Goal: Information Seeking & Learning: Learn about a topic

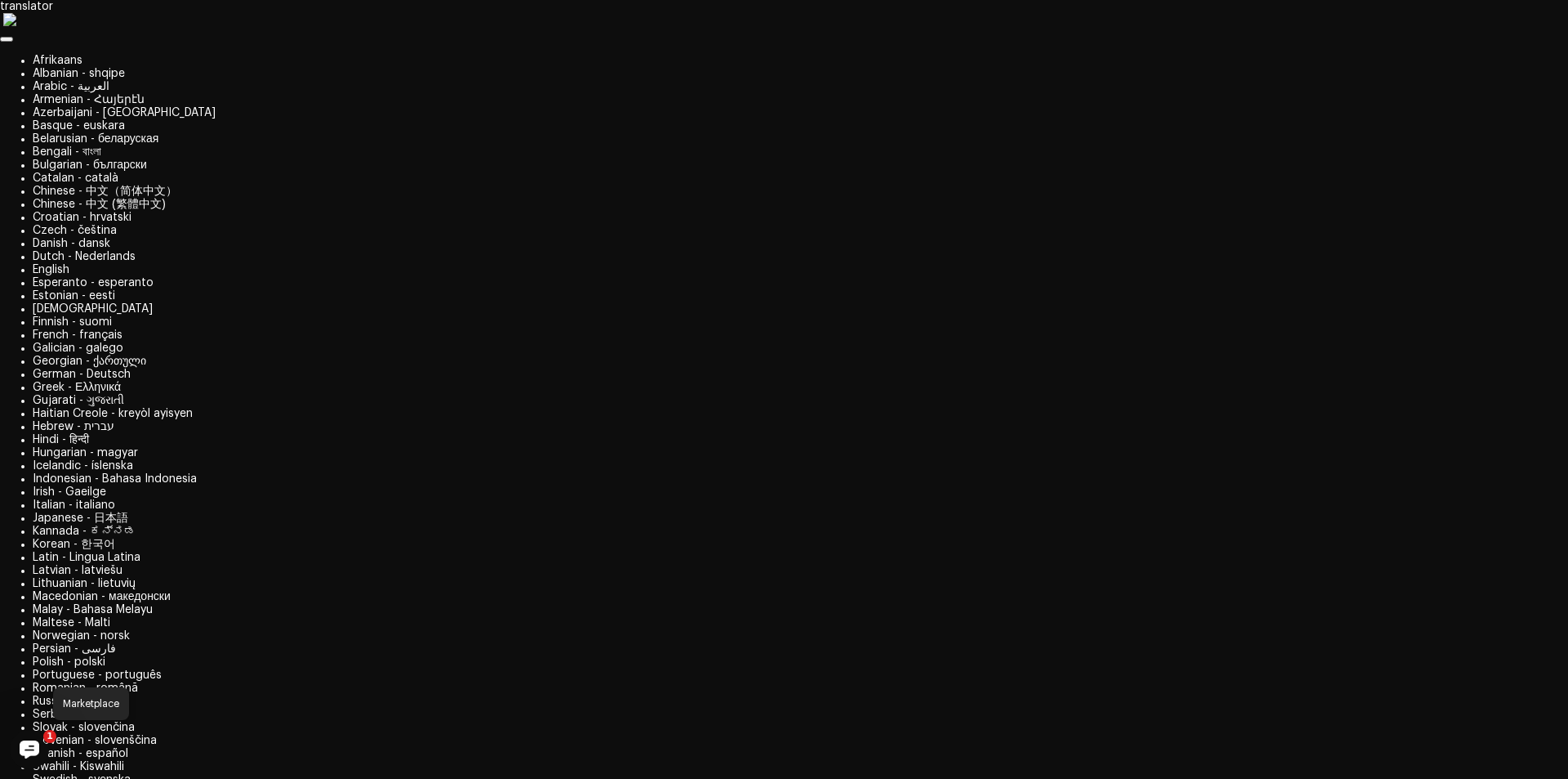
drag, startPoint x: 143, startPoint y: 198, endPoint x: 410, endPoint y: 339, distance: 301.9
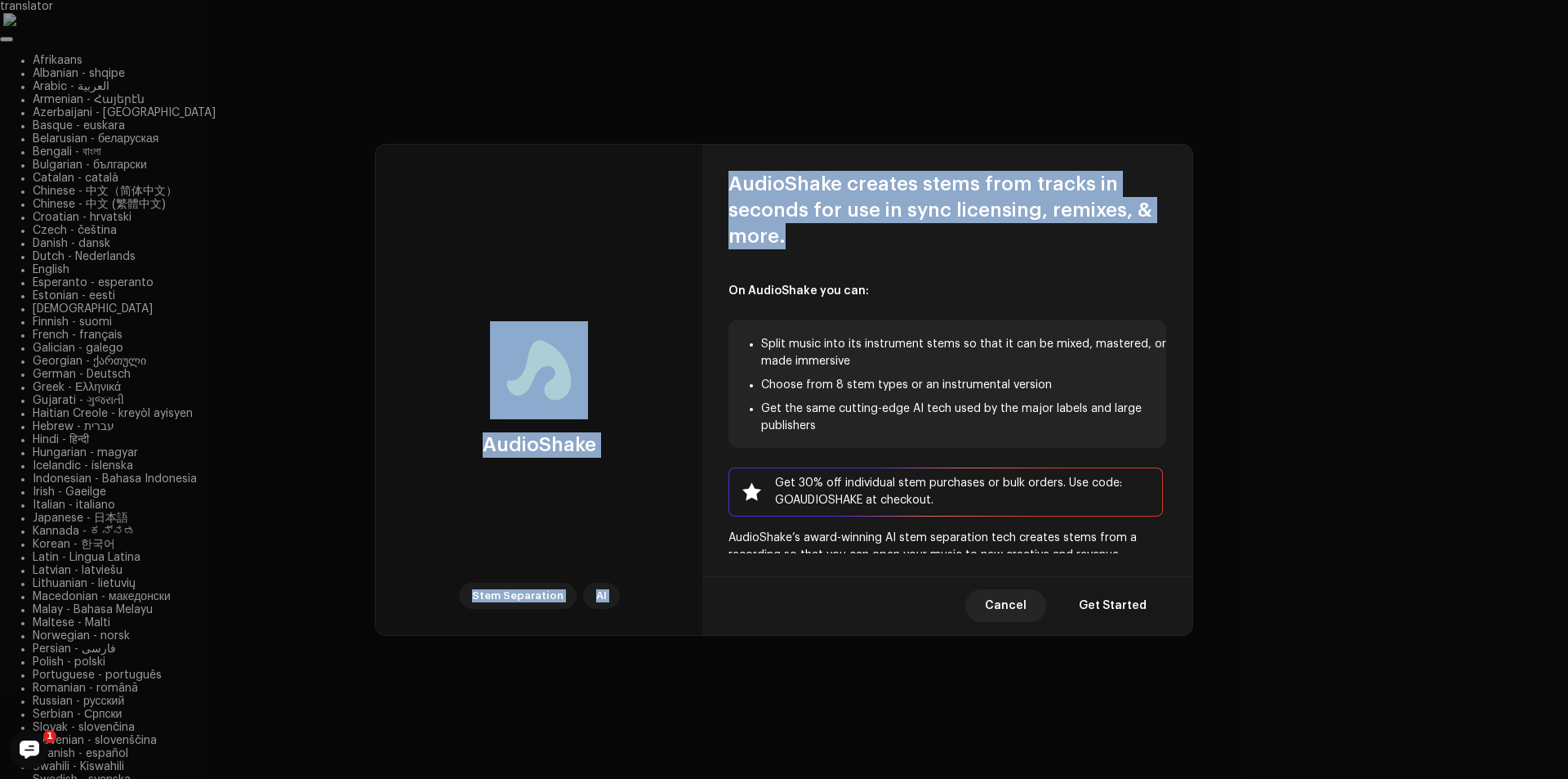
drag, startPoint x: 816, startPoint y: 240, endPoint x: 774, endPoint y: 221, distance: 46.1
click at [704, 174] on div "AudioShake creates stems from tracks in seconds for use in sync licensing, remi…" at bounding box center [947, 348] width 490 height 408
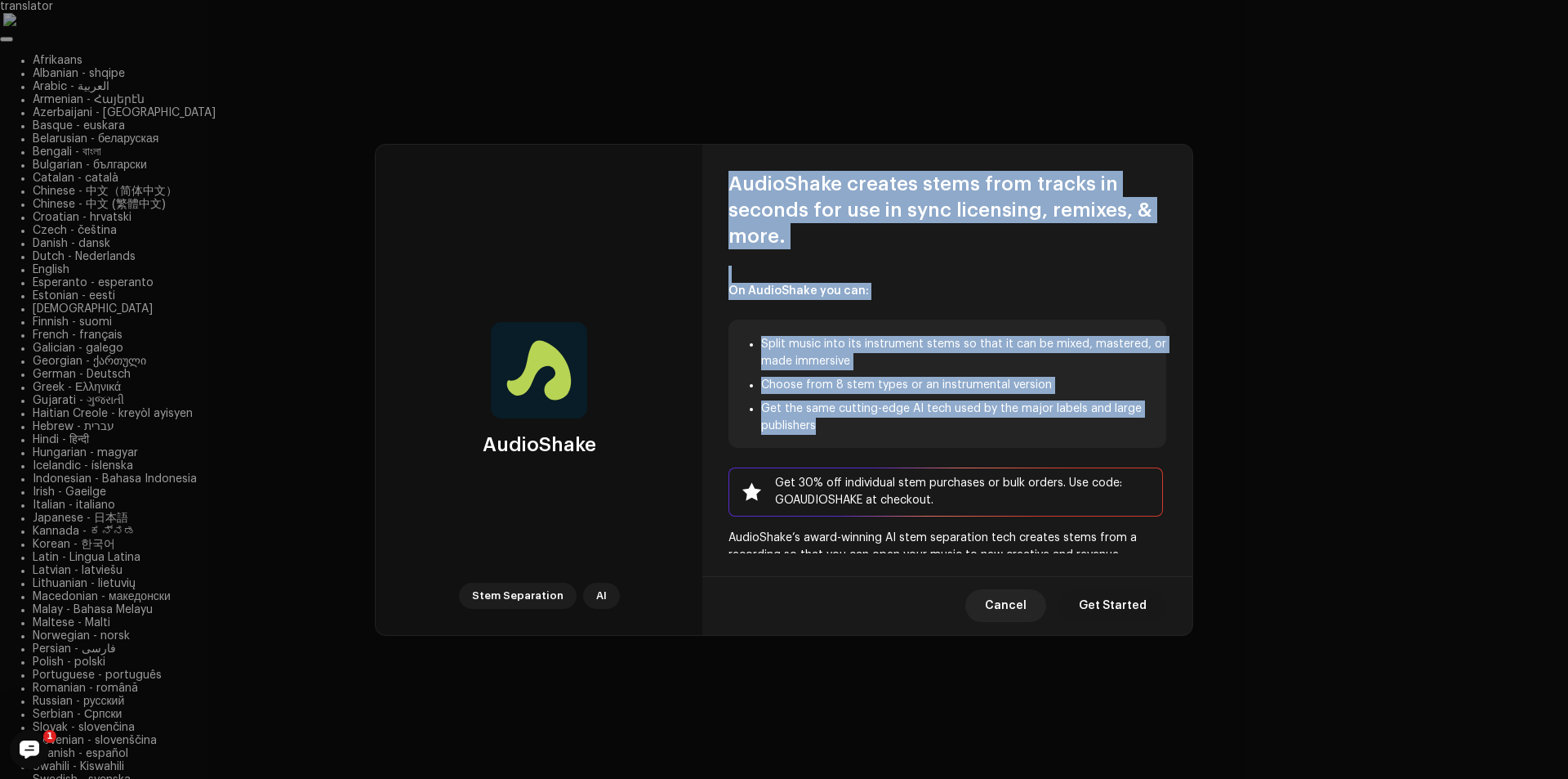
drag, startPoint x: 807, startPoint y: 376, endPoint x: 726, endPoint y: 175, distance: 216.7
click at [726, 175] on div "AudioShake creates stems from tracks in seconds for use in sync licensing, remi…" at bounding box center [947, 348] width 490 height 408
copy div "AudioShake creates stems from tracks in seconds for use in sync licensing, remi…"
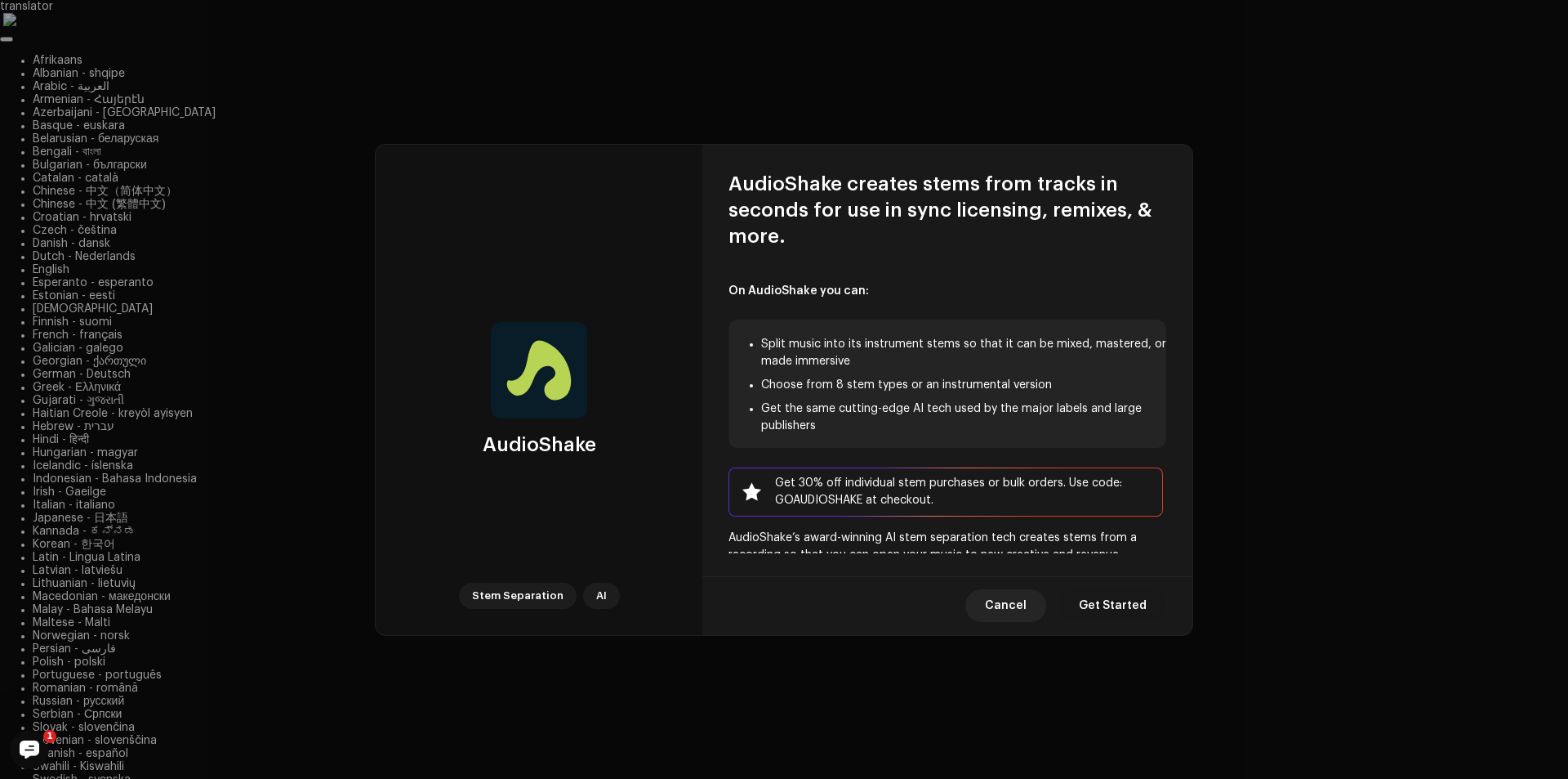
click at [902, 599] on div "Cancel Get Started" at bounding box center [947, 605] width 490 height 58
click at [1117, 600] on span "Get Started" at bounding box center [1113, 605] width 68 height 33
drag, startPoint x: 1019, startPoint y: 607, endPoint x: 946, endPoint y: 466, distance: 158.8
click at [1019, 608] on span "Cancel" at bounding box center [1006, 605] width 42 height 33
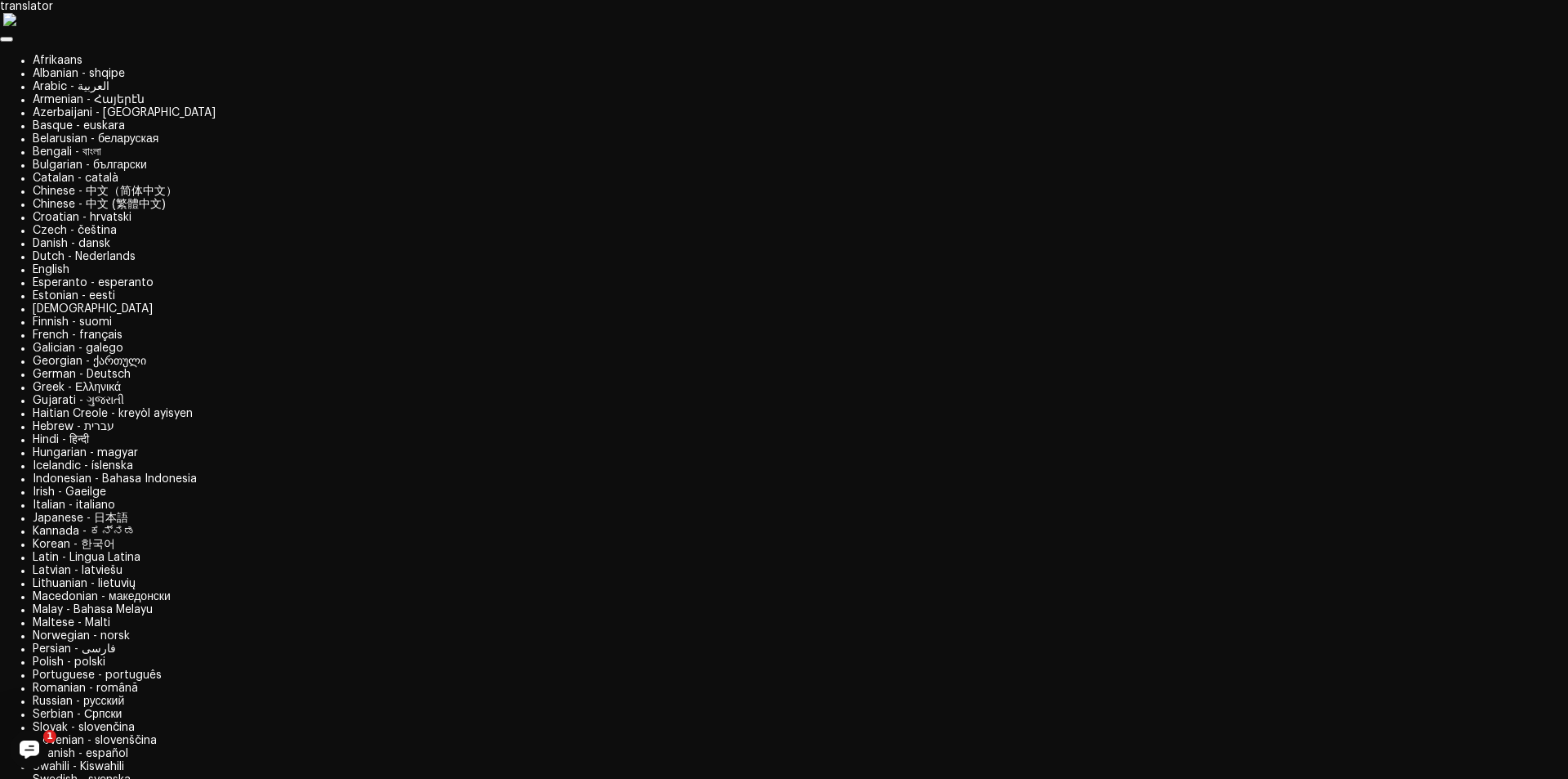
scroll to position [163, 0]
drag, startPoint x: 685, startPoint y: 414, endPoint x: 502, endPoint y: 354, distance: 192.6
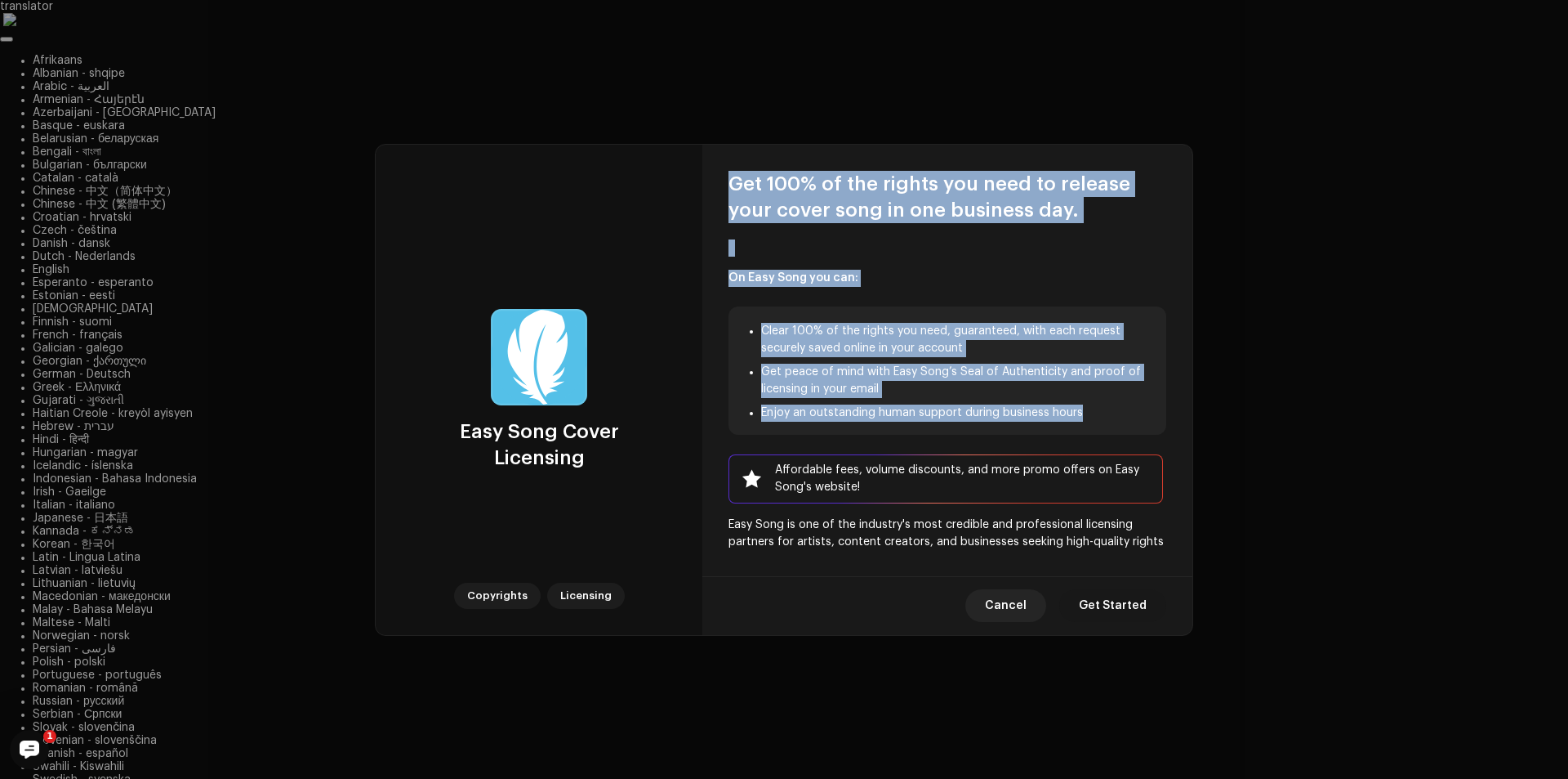
drag, startPoint x: 713, startPoint y: 169, endPoint x: 1103, endPoint y: 424, distance: 466.0
click at [1103, 424] on div "Get 100% of the rights you need to release your cover song in one business day.…" at bounding box center [947, 348] width 490 height 408
copy div "Get 100% of the rights you need to release your cover song in one business day.…"
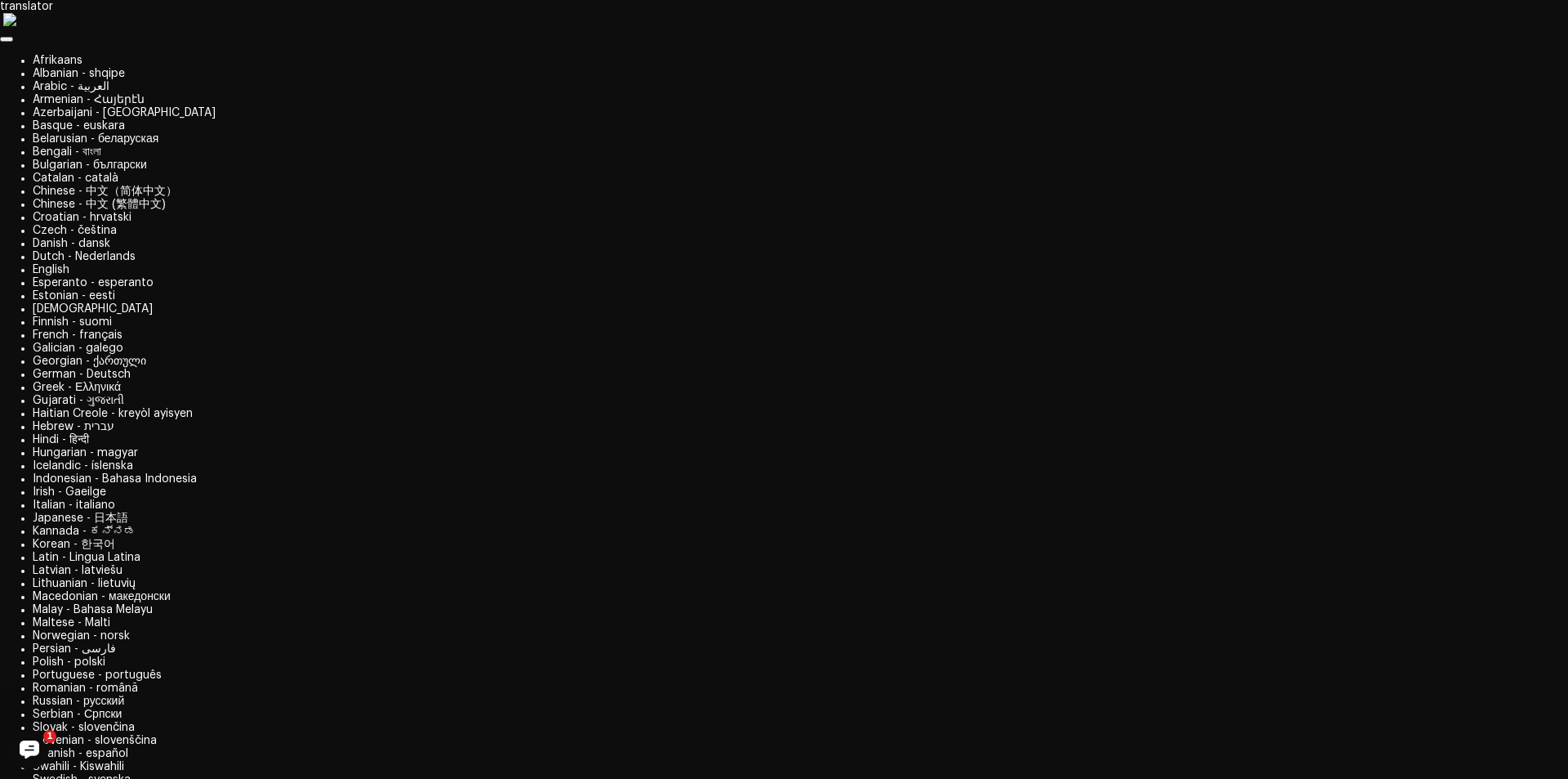
click at [69, 432] on div "Easy Song Cover Licensing Copyrights Licensing Get 100% of the rights you need …" at bounding box center [784, 389] width 1568 height 779
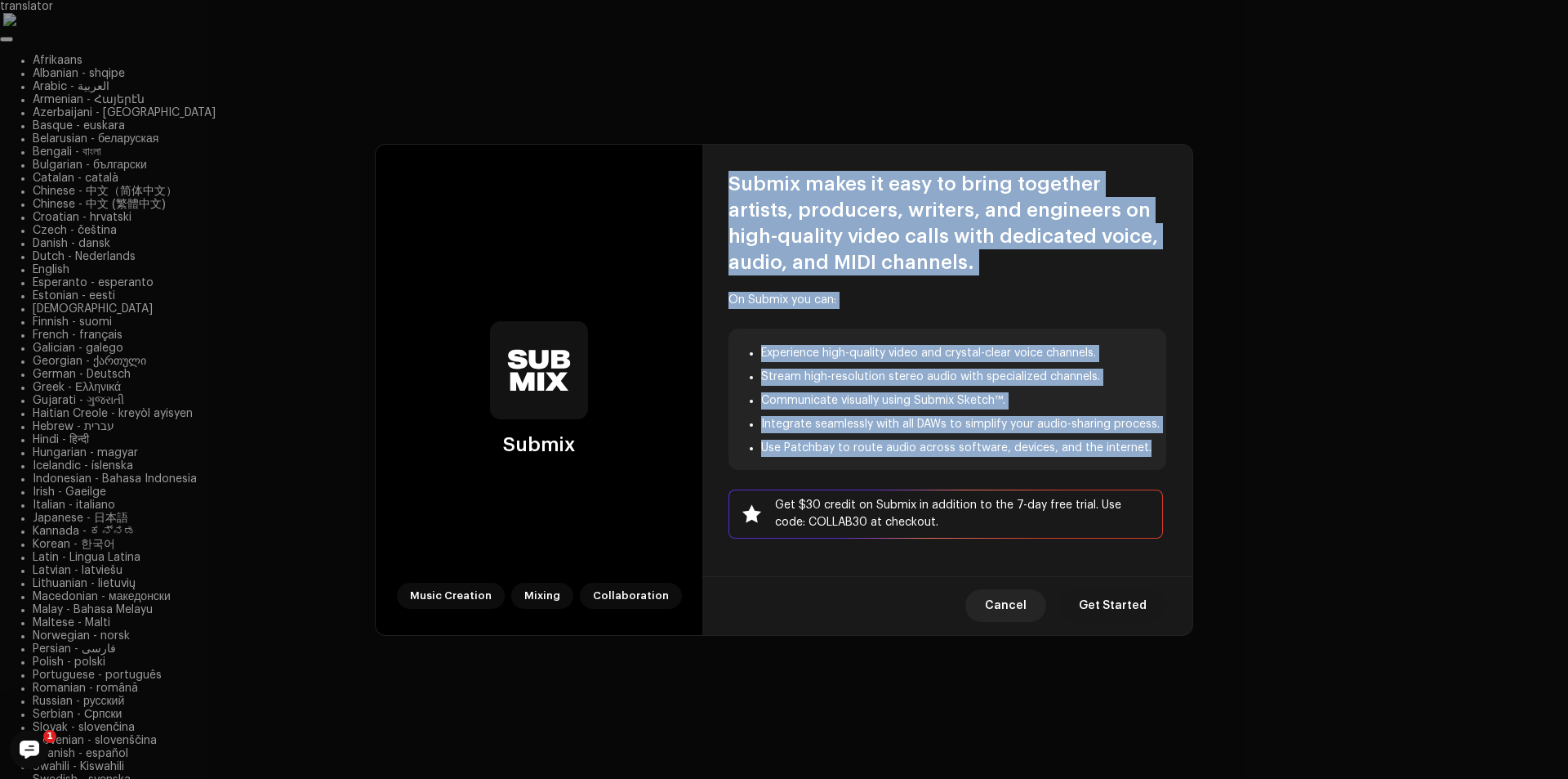
drag, startPoint x: 1151, startPoint y: 448, endPoint x: 704, endPoint y: 167, distance: 528.0
click at [704, 167] on div "Submix makes it easy to bring together artists, producers, writers, and enginee…" at bounding box center [947, 348] width 490 height 408
copy div "Submix makes it easy to bring together artists, producers, writers, and enginee…"
click at [903, 393] on li "Communicate visually using Submix Sketch™." at bounding box center [964, 401] width 405 height 17
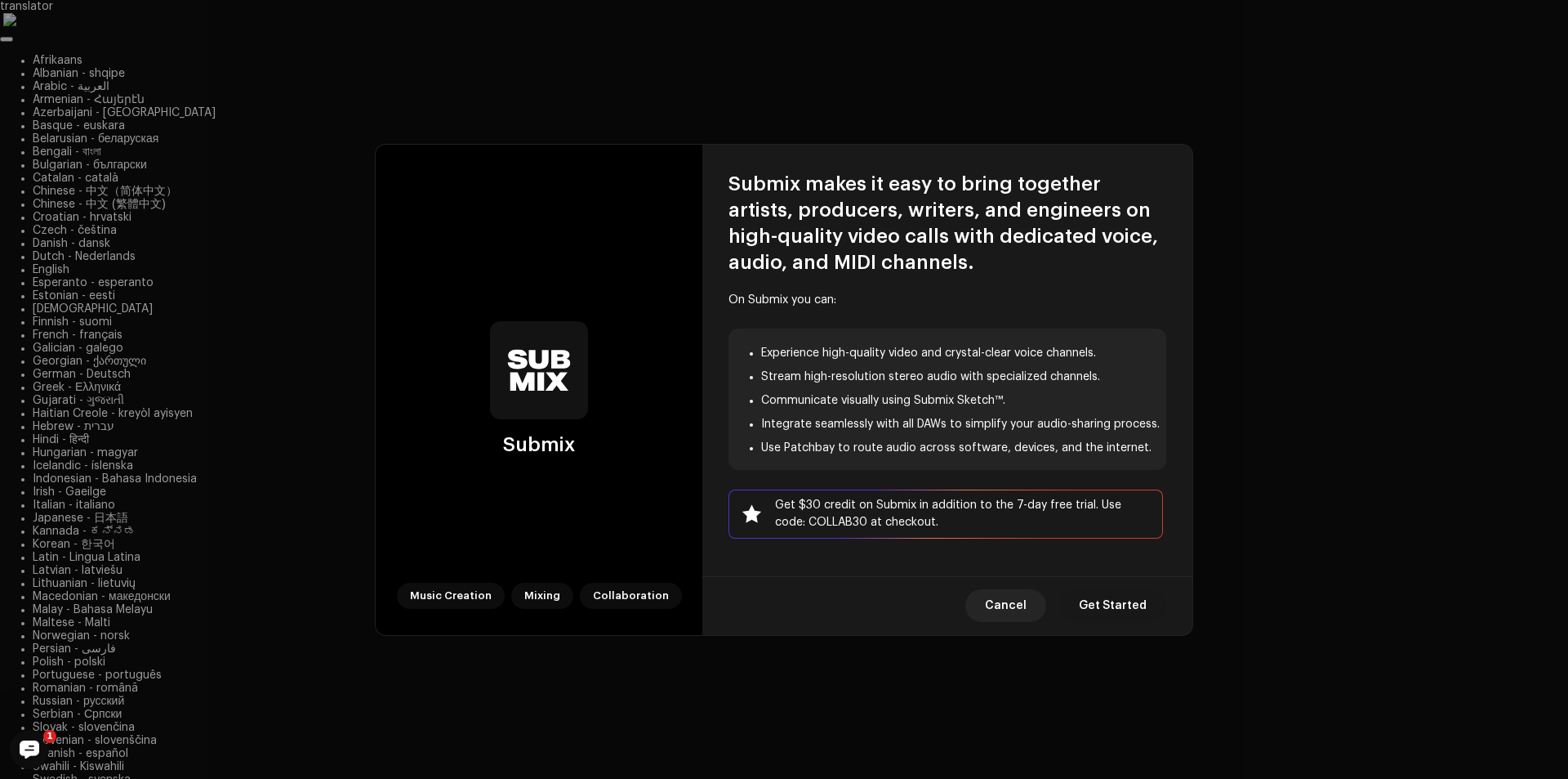
click at [556, 408] on img at bounding box center [538, 370] width 98 height 98
click at [536, 590] on div "Mixing" at bounding box center [542, 595] width 62 height 26
click at [619, 593] on div "Collaboration" at bounding box center [631, 595] width 102 height 26
click at [1122, 605] on span "Get Started" at bounding box center [1113, 605] width 68 height 33
